Goal: Task Accomplishment & Management: Use online tool/utility

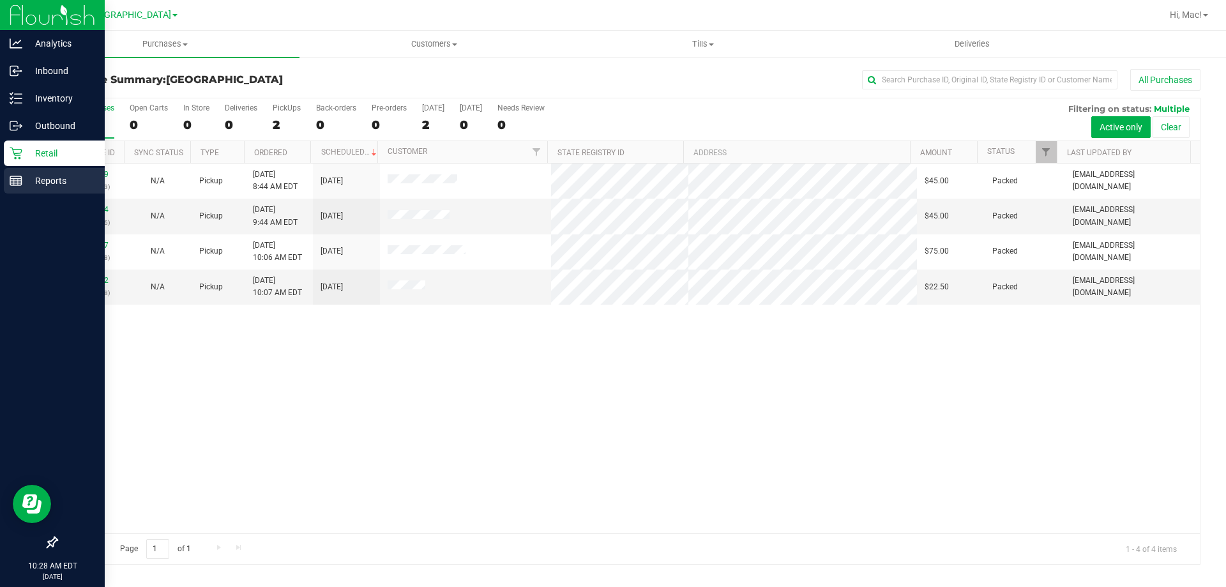
click at [44, 179] on p "Reports" at bounding box center [60, 180] width 77 height 15
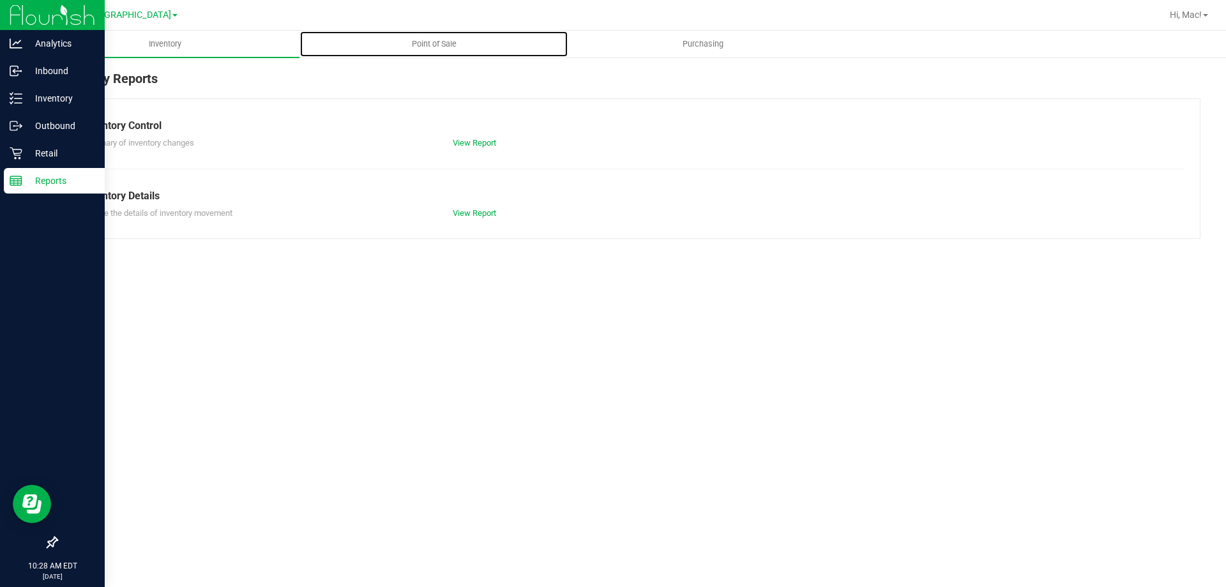
click at [419, 42] on span "Point of Sale" at bounding box center [434, 43] width 79 height 11
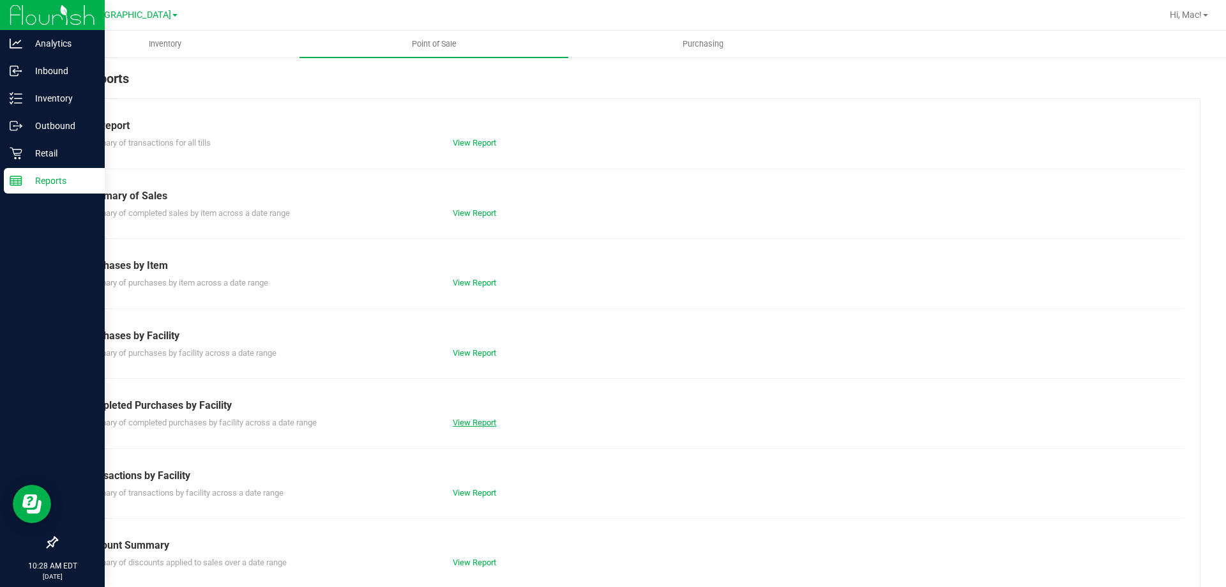
click at [466, 419] on link "View Report" at bounding box center [474, 423] width 43 height 10
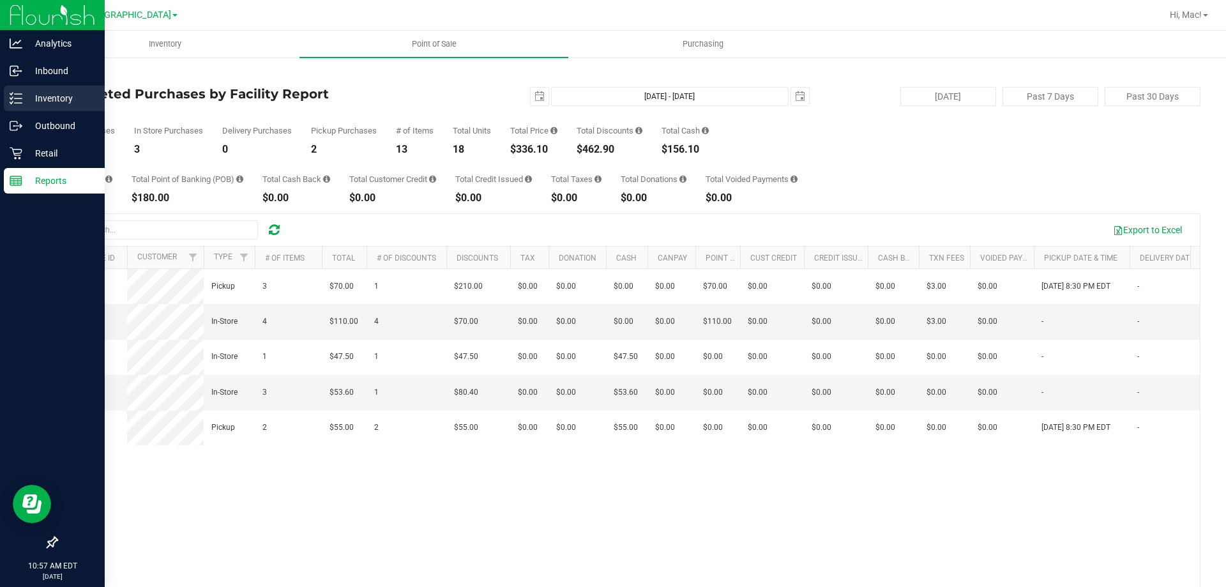
click at [20, 98] on line at bounding box center [18, 98] width 7 height 0
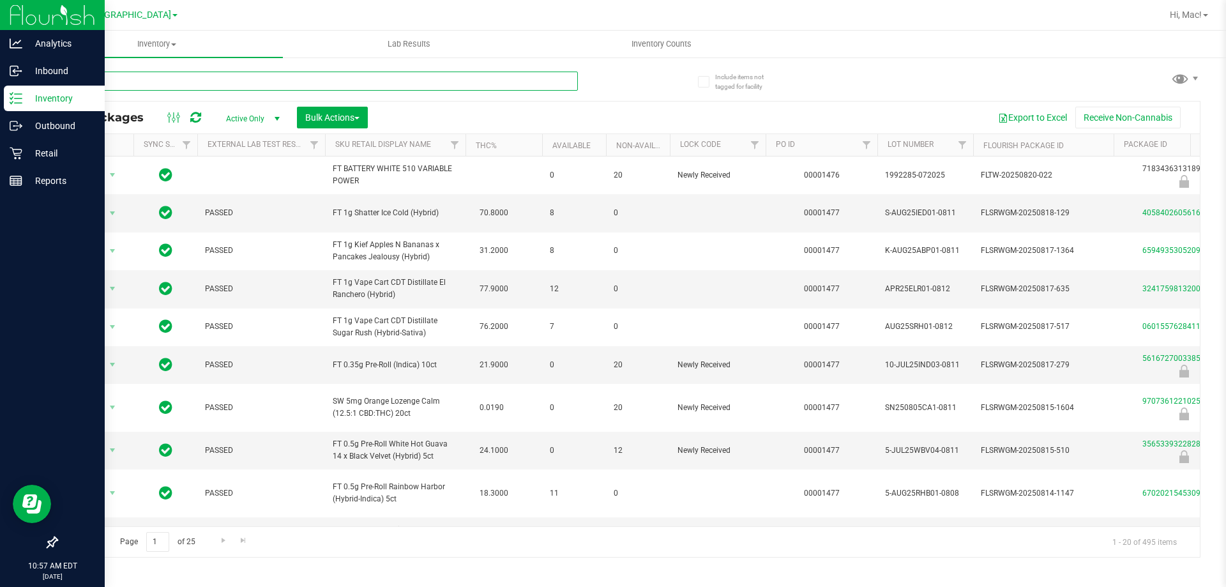
click at [243, 81] on input "text" at bounding box center [317, 81] width 522 height 19
type input "0694574732070212"
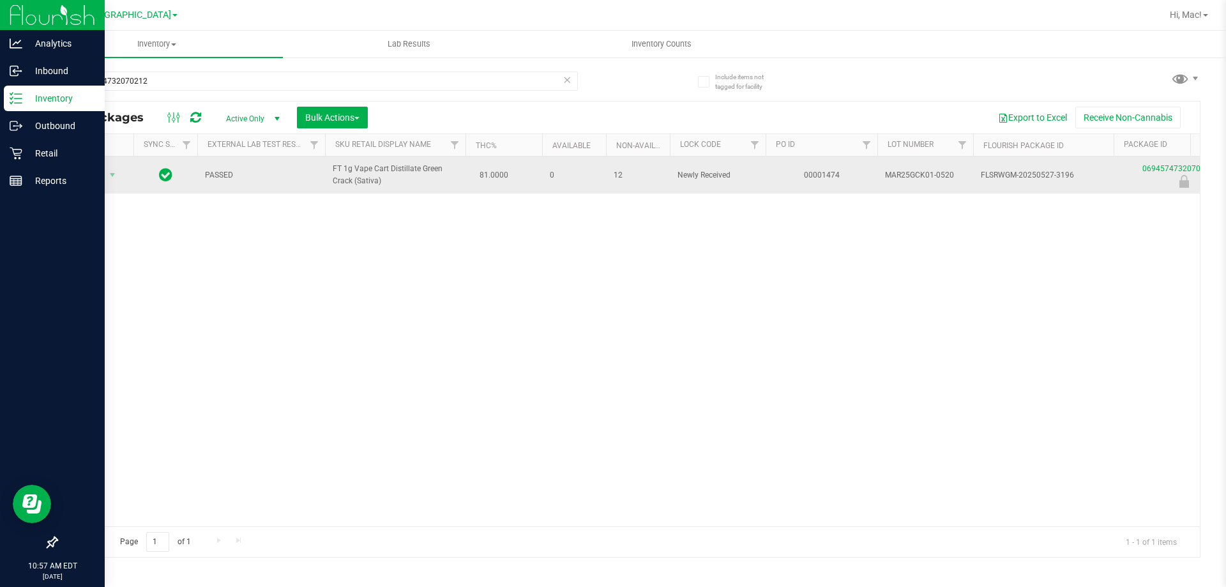
click at [331, 174] on td "FT 1g Vape Cart Distillate Green Crack (Sativa)" at bounding box center [395, 174] width 140 height 37
click at [332, 174] on td "FT 1g Vape Cart Distillate Green Crack (Sativa)" at bounding box center [395, 174] width 140 height 37
click at [334, 174] on span "FT 1g Vape Cart Distillate Green Crack (Sativa)" at bounding box center [395, 175] width 125 height 24
click at [335, 174] on span "FT 1g Vape Cart Distillate Green Crack (Sativa)" at bounding box center [395, 175] width 125 height 24
click at [336, 174] on span "FT 1g Vape Cart Distillate Green Crack (Sativa)" at bounding box center [395, 175] width 125 height 24
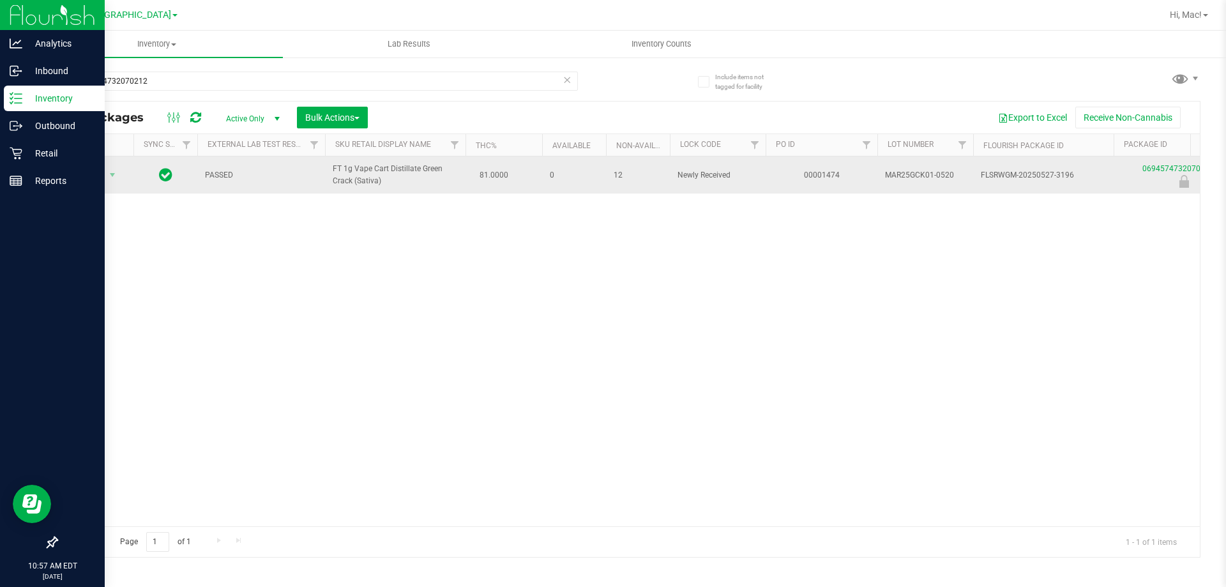
click at [344, 169] on span "FT 1g Vape Cart Distillate Green Crack (Sativa)" at bounding box center [395, 175] width 125 height 24
copy td "FT 1g Vape Cart Distillate Green Crack (Sativa)"
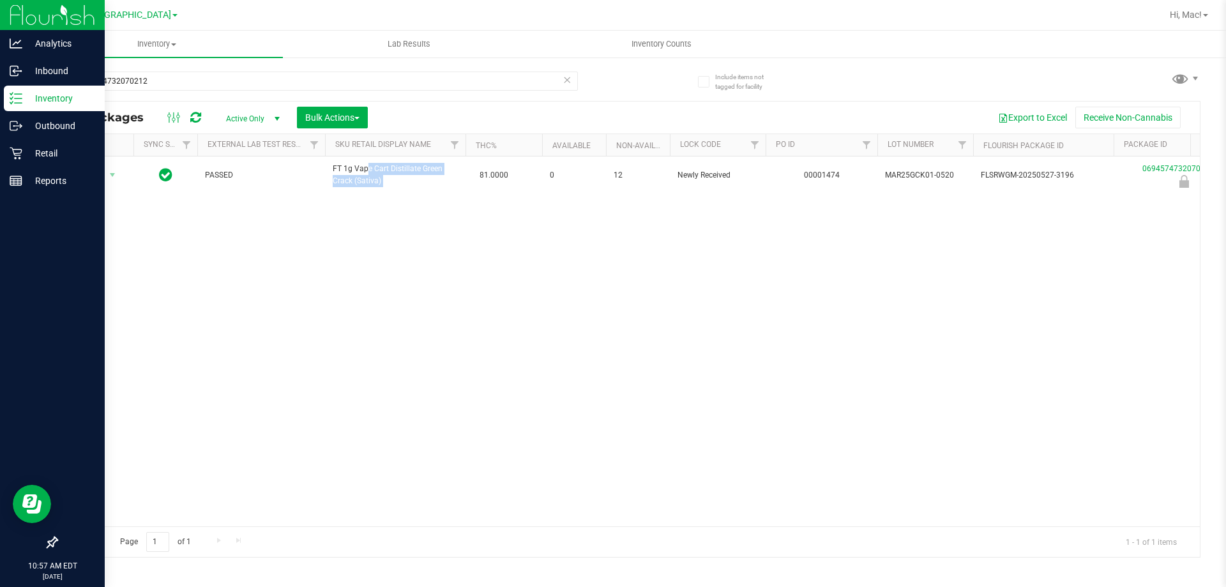
click at [254, 223] on div "Action Action Edit attributes Global inventory Locate package Package audit log…" at bounding box center [628, 341] width 1143 height 370
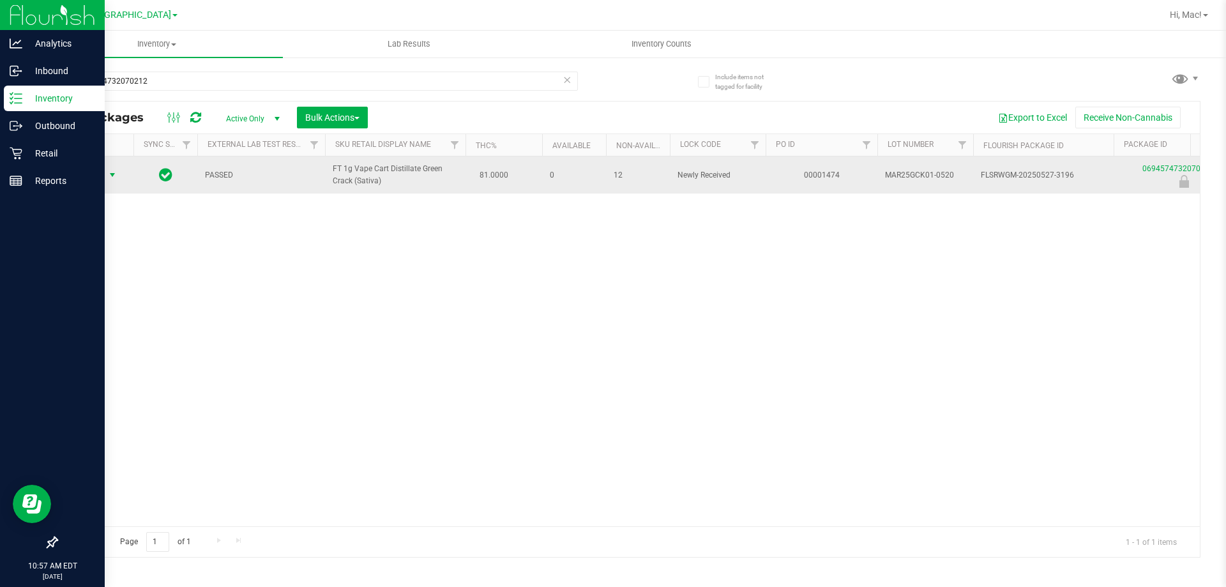
click at [75, 176] on span "Action" at bounding box center [87, 175] width 34 height 18
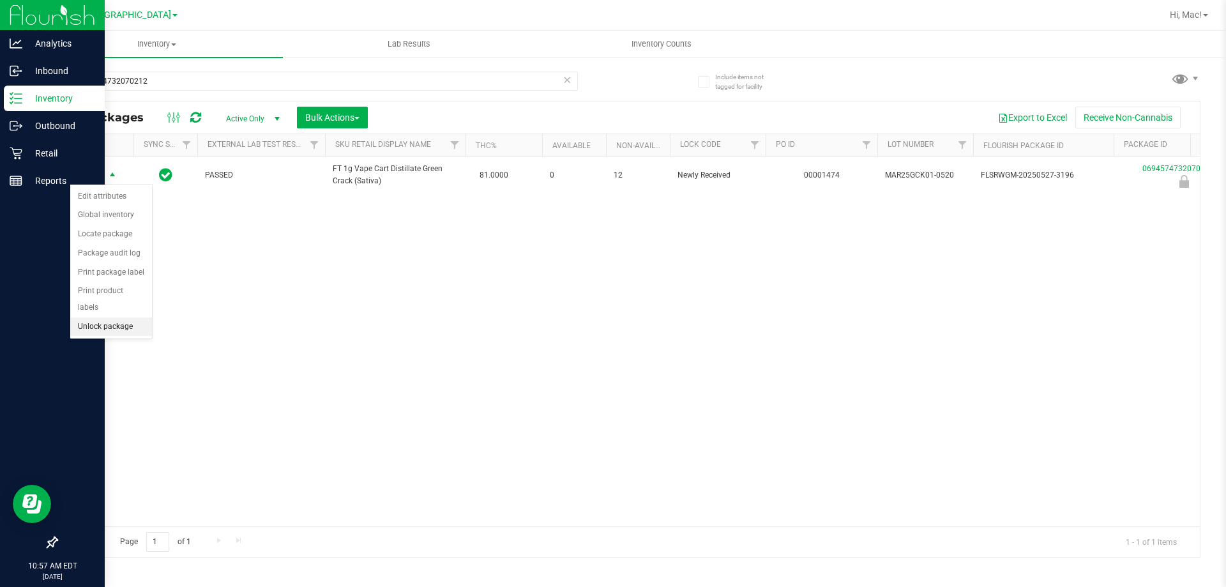
click at [135, 317] on li "Unlock package" at bounding box center [111, 326] width 82 height 19
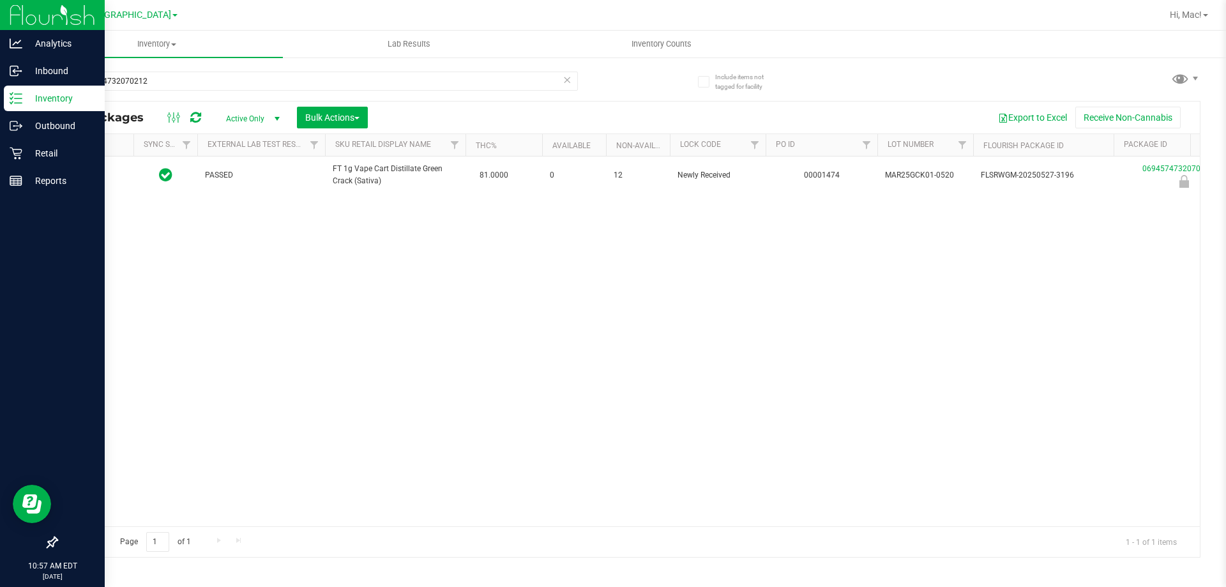
click at [214, 296] on div "Inventory All packages All inventory Waste log Create inventory Lab Results Inv…" at bounding box center [628, 309] width 1195 height 556
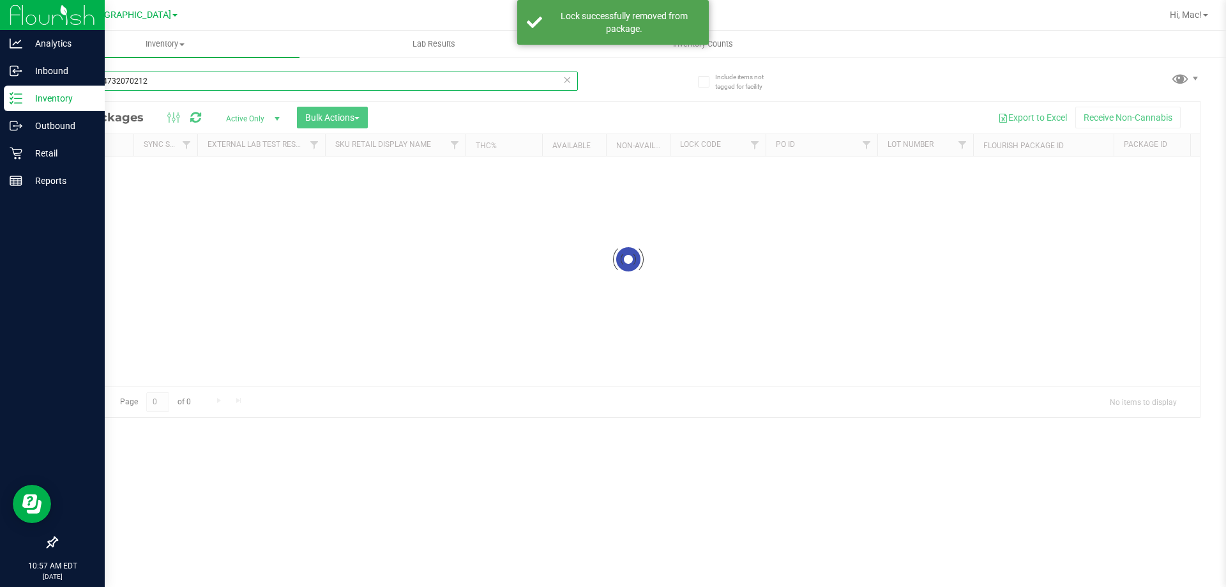
click at [178, 84] on input "0694574732070212" at bounding box center [317, 81] width 522 height 19
click at [179, 84] on div "Inventory All packages All inventory Waste log Create inventory Lab Results Inv…" at bounding box center [628, 309] width 1195 height 556
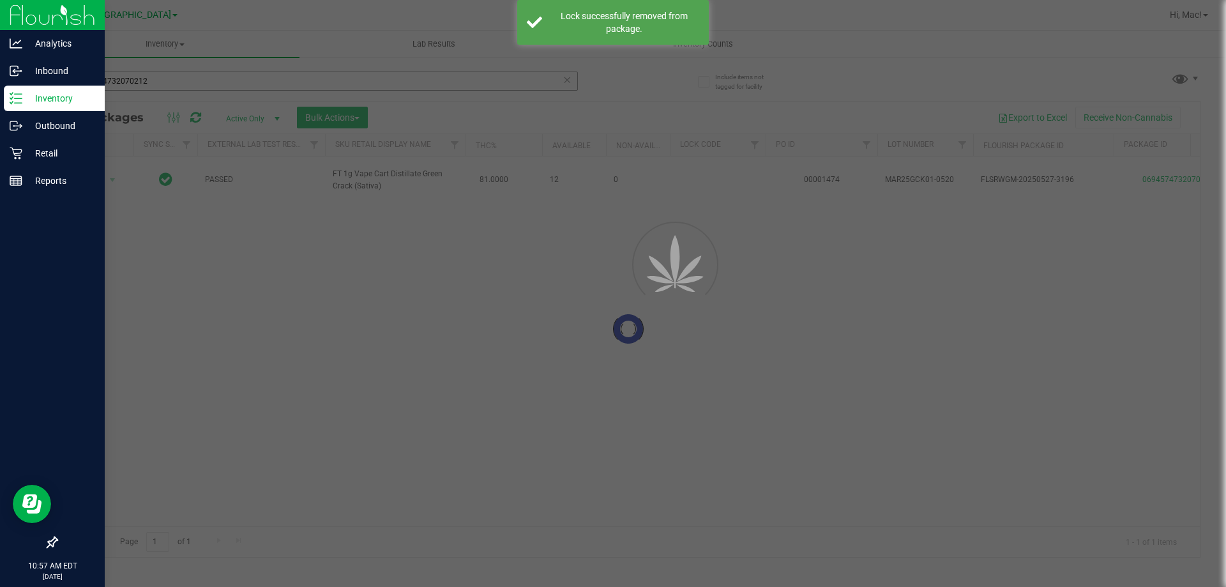
click at [179, 84] on div at bounding box center [613, 293] width 1226 height 587
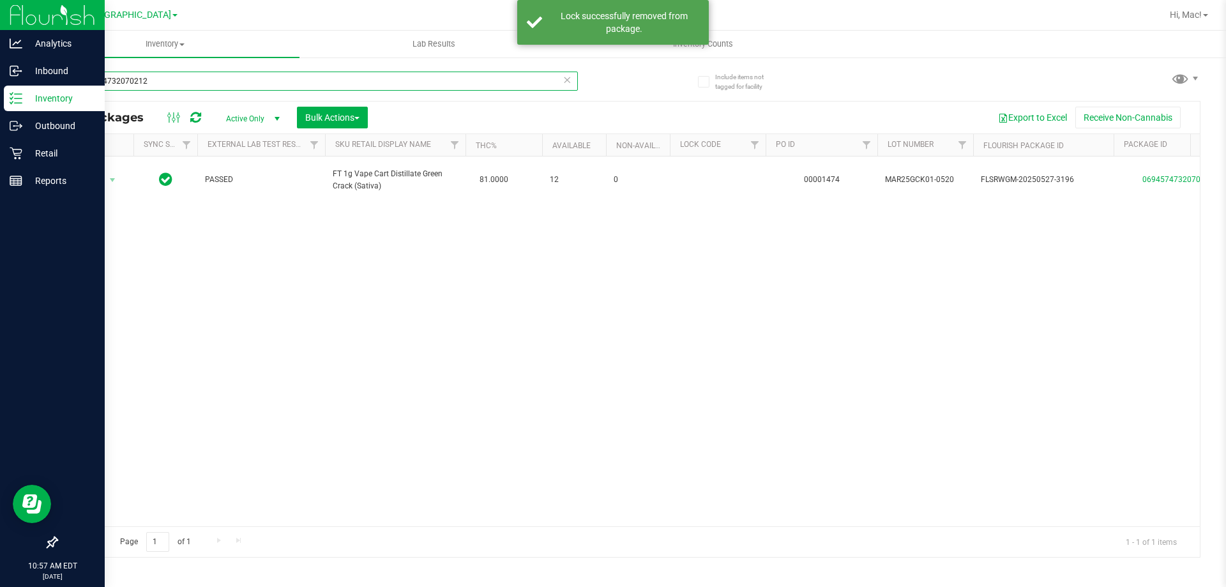
click at [181, 84] on input "0694574732070212" at bounding box center [317, 81] width 522 height 19
paste input "FT 1g Vape Cart Distillate Green Crack (Sativa)"
type input "FT 1g Vape Cart Distillate Green Crack (Sativa)"
